Goal: Find specific page/section

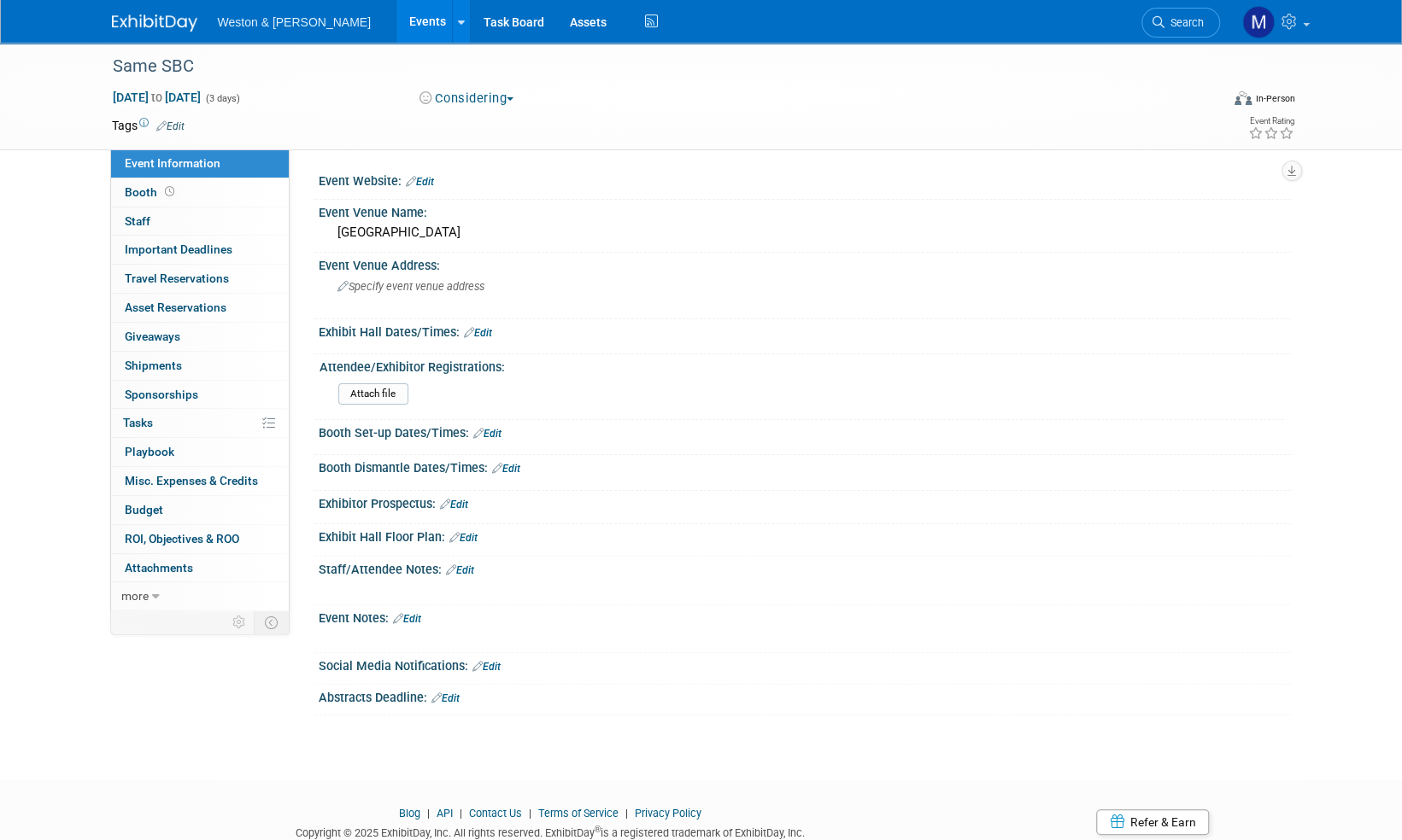
click at [142, 20] on img at bounding box center [155, 23] width 86 height 17
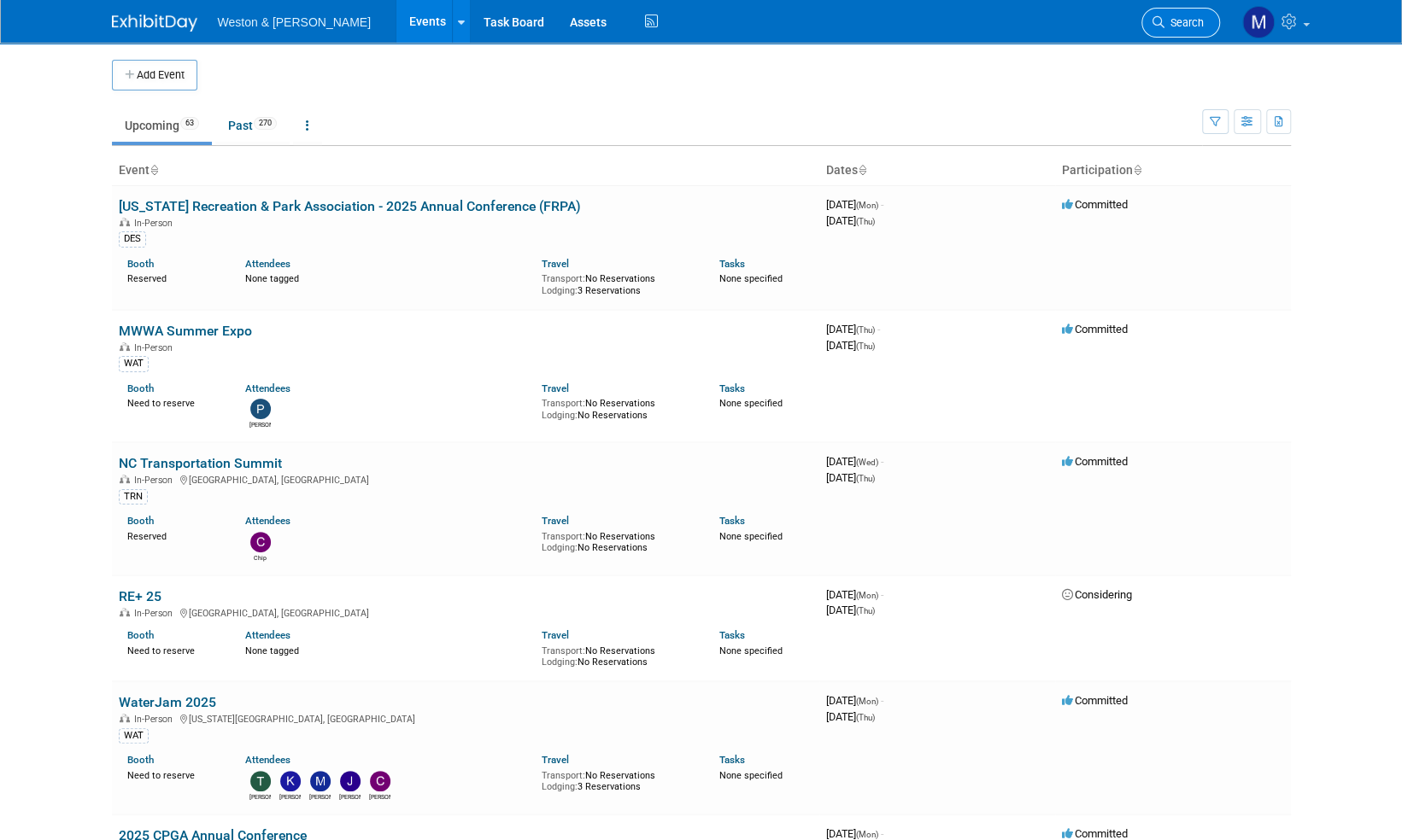
click at [1183, 22] on span "Search" at bounding box center [1184, 23] width 39 height 13
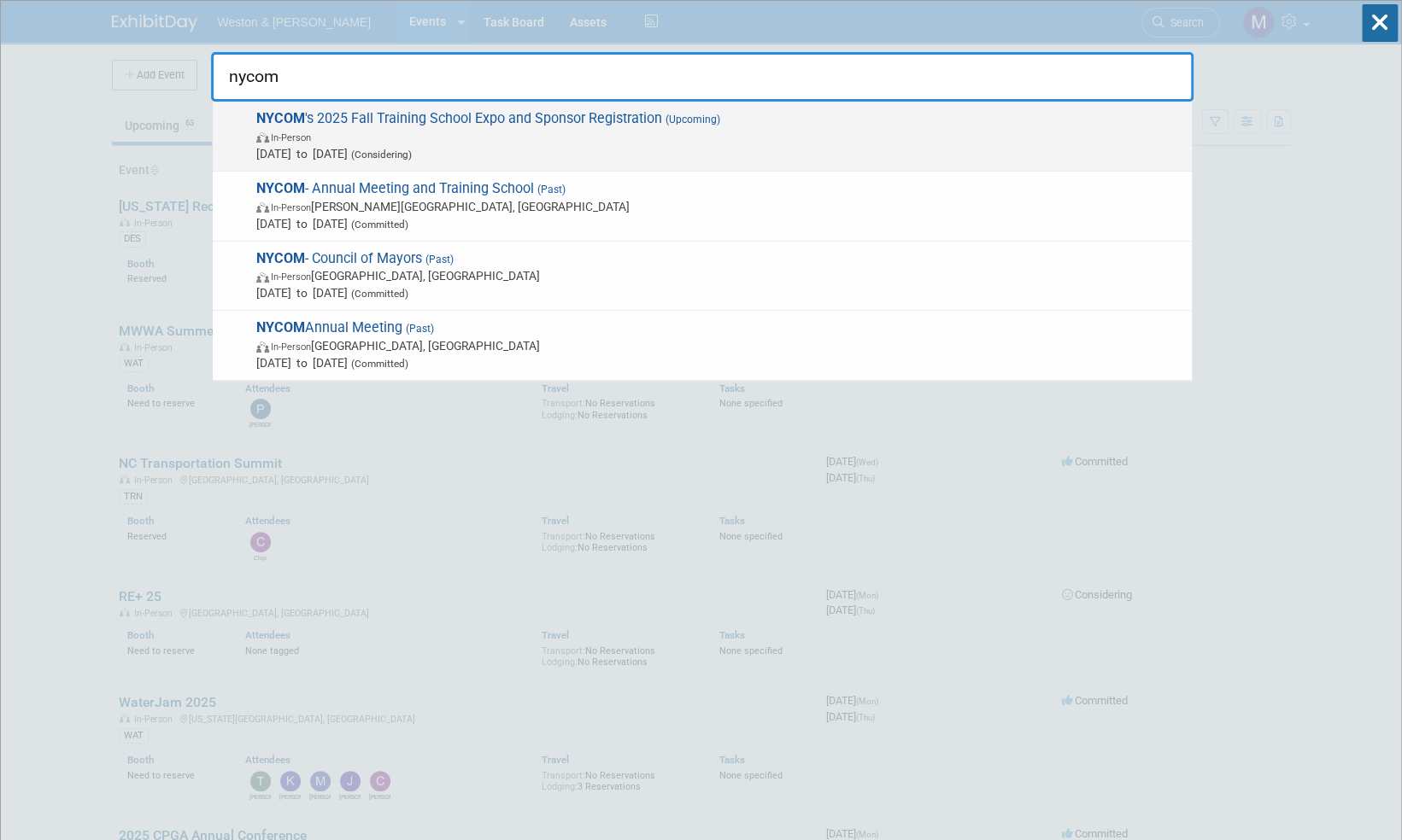
type input "nycom"
click at [407, 117] on span "NYCOM 's 2025 Fall Training School Expo and Sponsor Registration (Upcoming) In-…" at bounding box center [717, 136] width 933 height 52
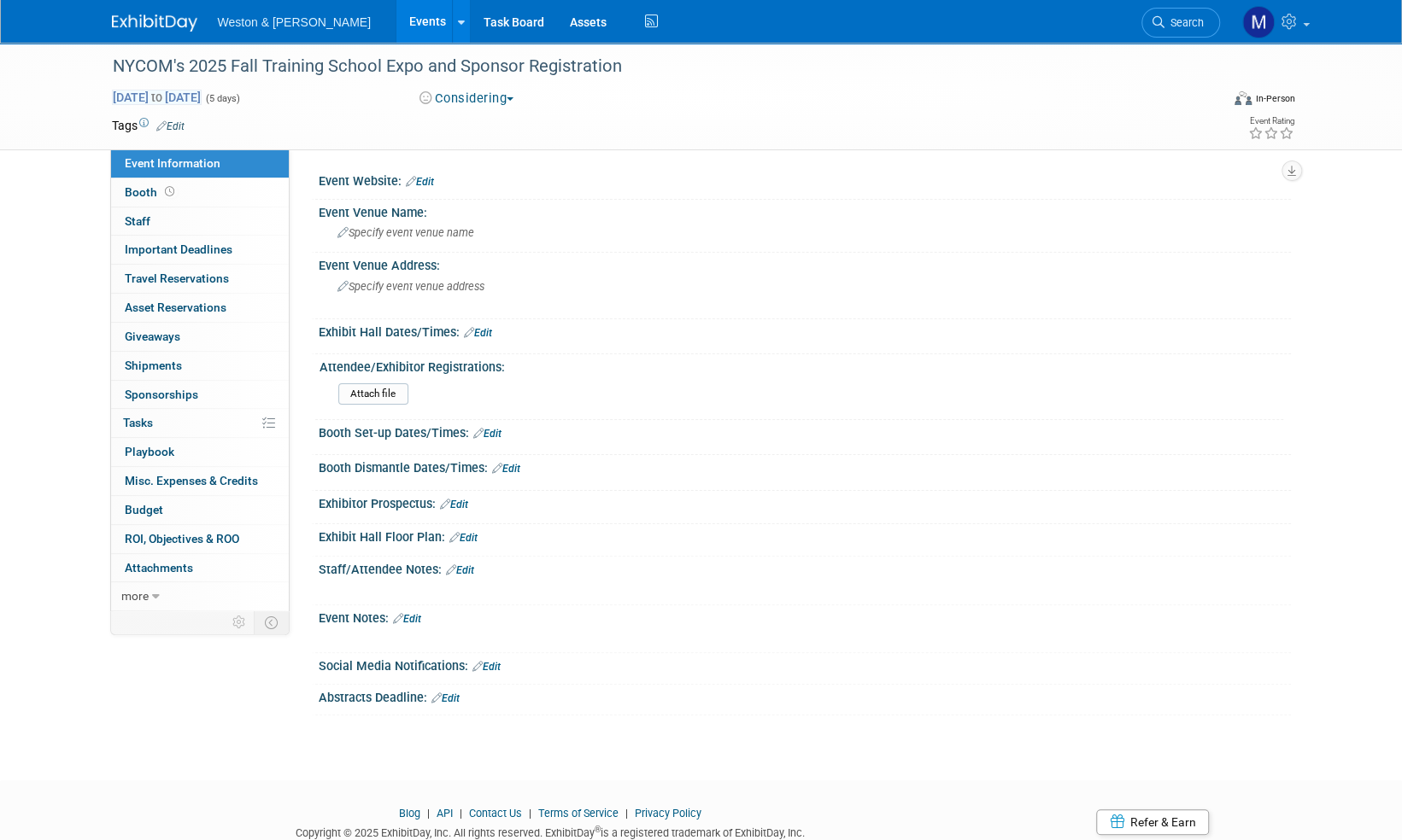
click at [201, 95] on span "Sep 15, 2025 to Sep 19, 2025" at bounding box center [157, 97] width 89 height 15
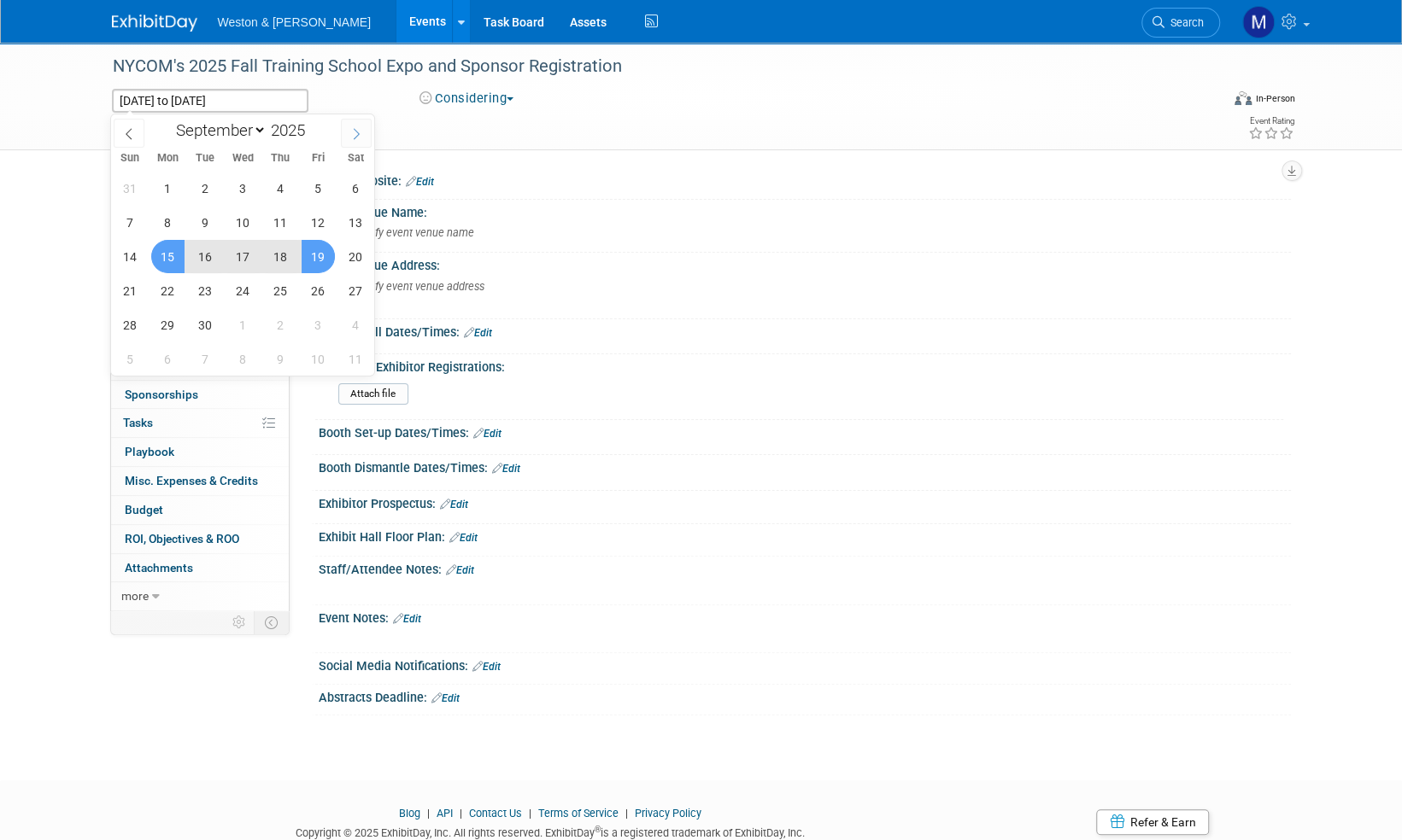
click at [354, 135] on icon at bounding box center [356, 134] width 12 height 12
select select "9"
click at [170, 222] on span "6" at bounding box center [168, 222] width 34 height 34
type input "Oct 6, 2025"
click at [239, 217] on span "8" at bounding box center [242, 222] width 34 height 34
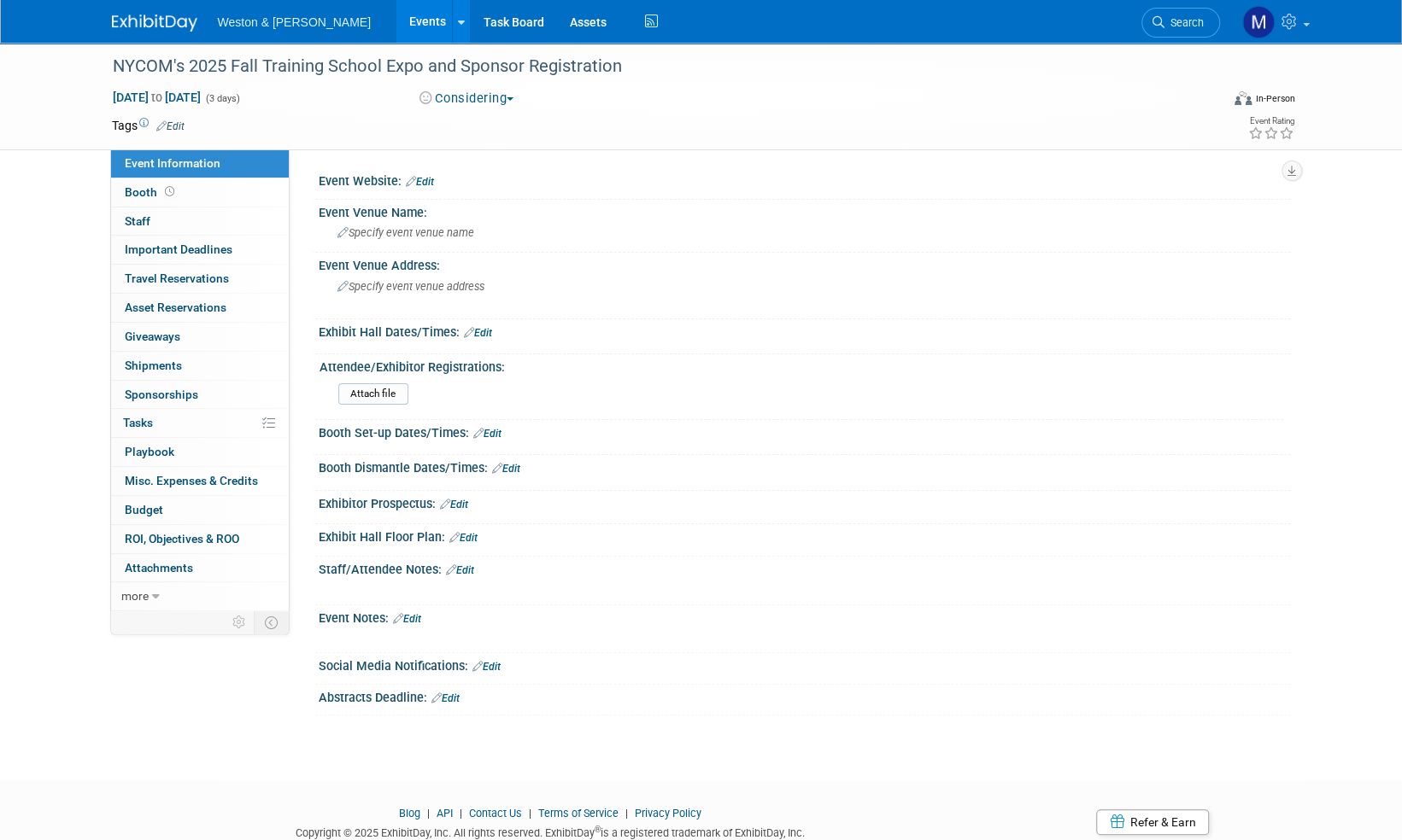
click at [157, 26] on img at bounding box center [155, 23] width 86 height 17
